Goal: Task Accomplishment & Management: Use online tool/utility

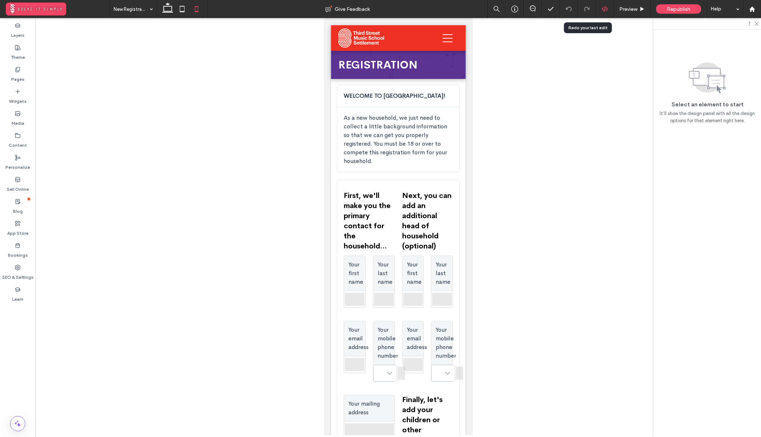
click at [600, 11] on div at bounding box center [605, 9] width 18 height 6
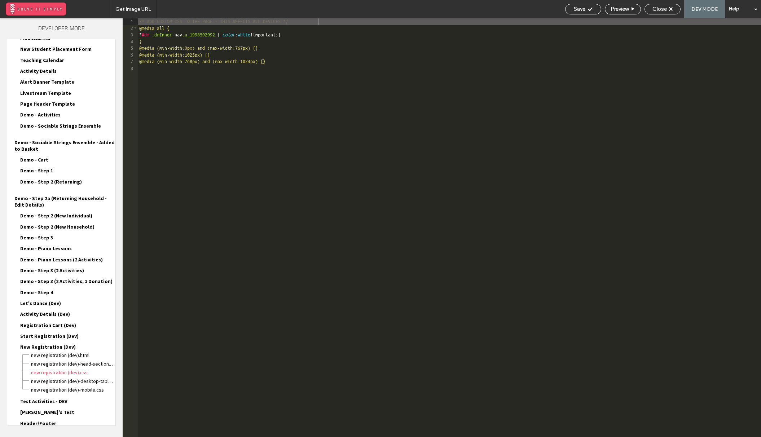
scroll to position [696, 0]
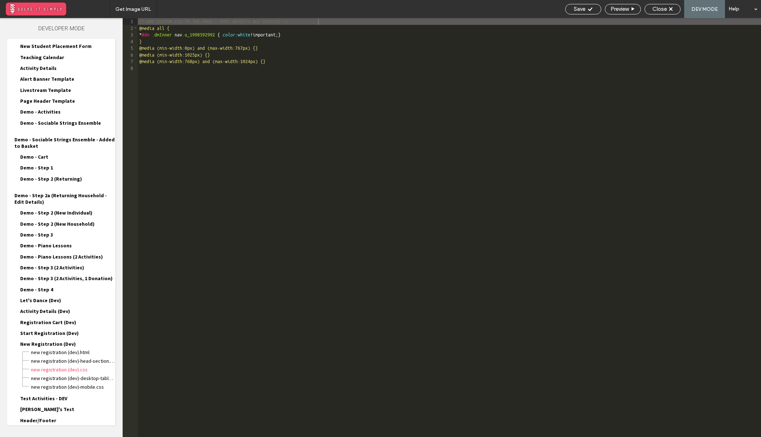
click at [50, 431] on div "Site HTML/CSS" at bounding box center [61, 440] width 108 height 18
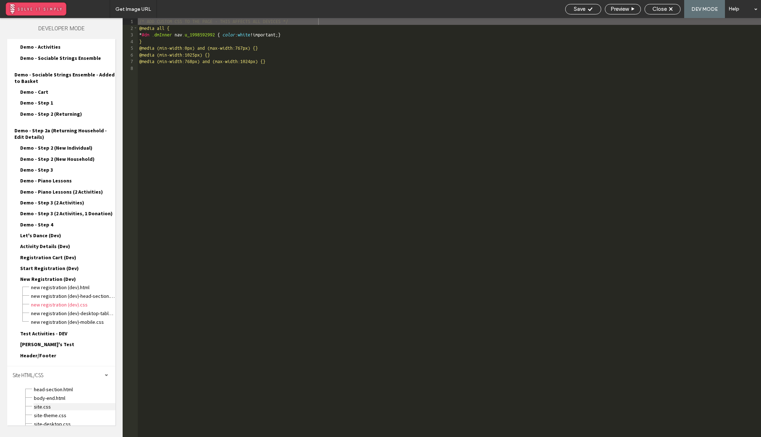
click at [43, 403] on span "site.css" at bounding box center [75, 406] width 82 height 7
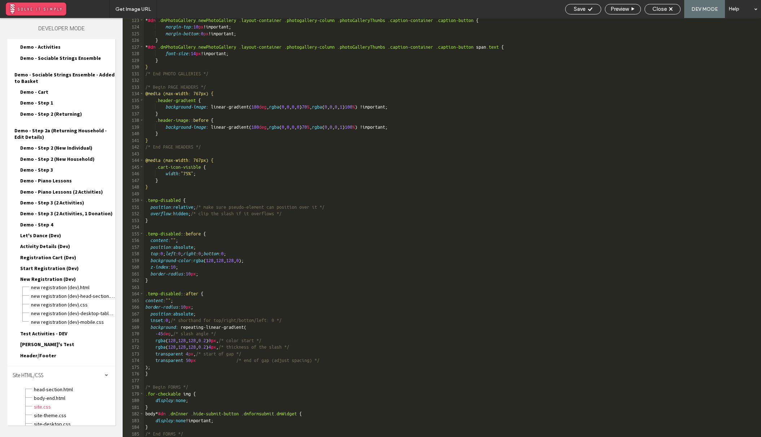
scroll to position [902, 0]
click at [204, 173] on div "* #dm .dmPhotoGallery.newPhotoGallery .layout-container .photogallery-column .p…" at bounding box center [452, 233] width 617 height 432
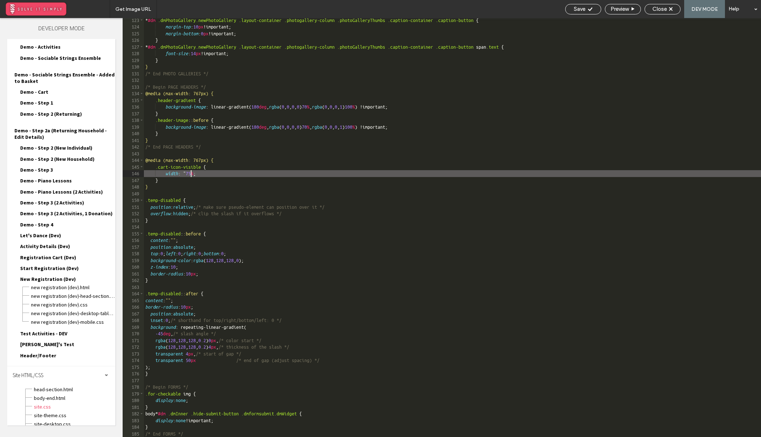
click at [192, 173] on div "* #dm .dmPhotoGallery.newPhotoGallery .layout-container .photogallery-column .p…" at bounding box center [452, 233] width 617 height 432
click at [199, 172] on div "* #dm .dmPhotoGallery.newPhotoGallery .layout-container .photogallery-column .p…" at bounding box center [452, 233] width 617 height 432
type textarea "**"
click at [244, 171] on div "* #dm .dmPhotoGallery.newPhotoGallery .layout-container .photogallery-column .p…" at bounding box center [452, 233] width 617 height 432
click at [244, 166] on div "* #dm .dmPhotoGallery.newPhotoGallery .layout-container .photogallery-column .p…" at bounding box center [452, 233] width 617 height 432
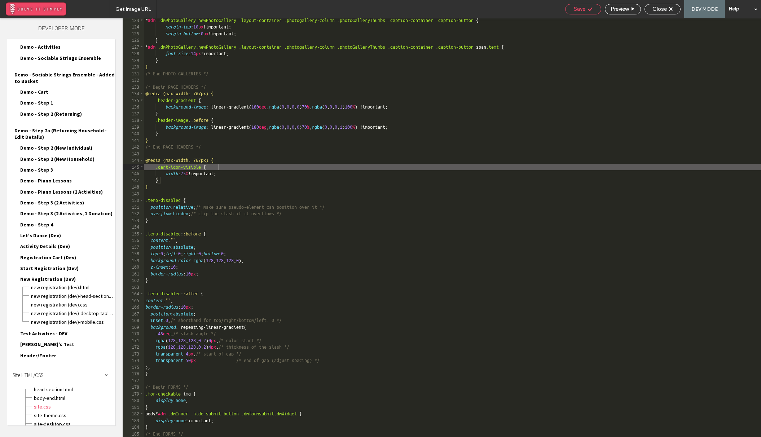
click at [591, 11] on icon at bounding box center [589, 8] width 5 height 5
